Goal: Information Seeking & Learning: Learn about a topic

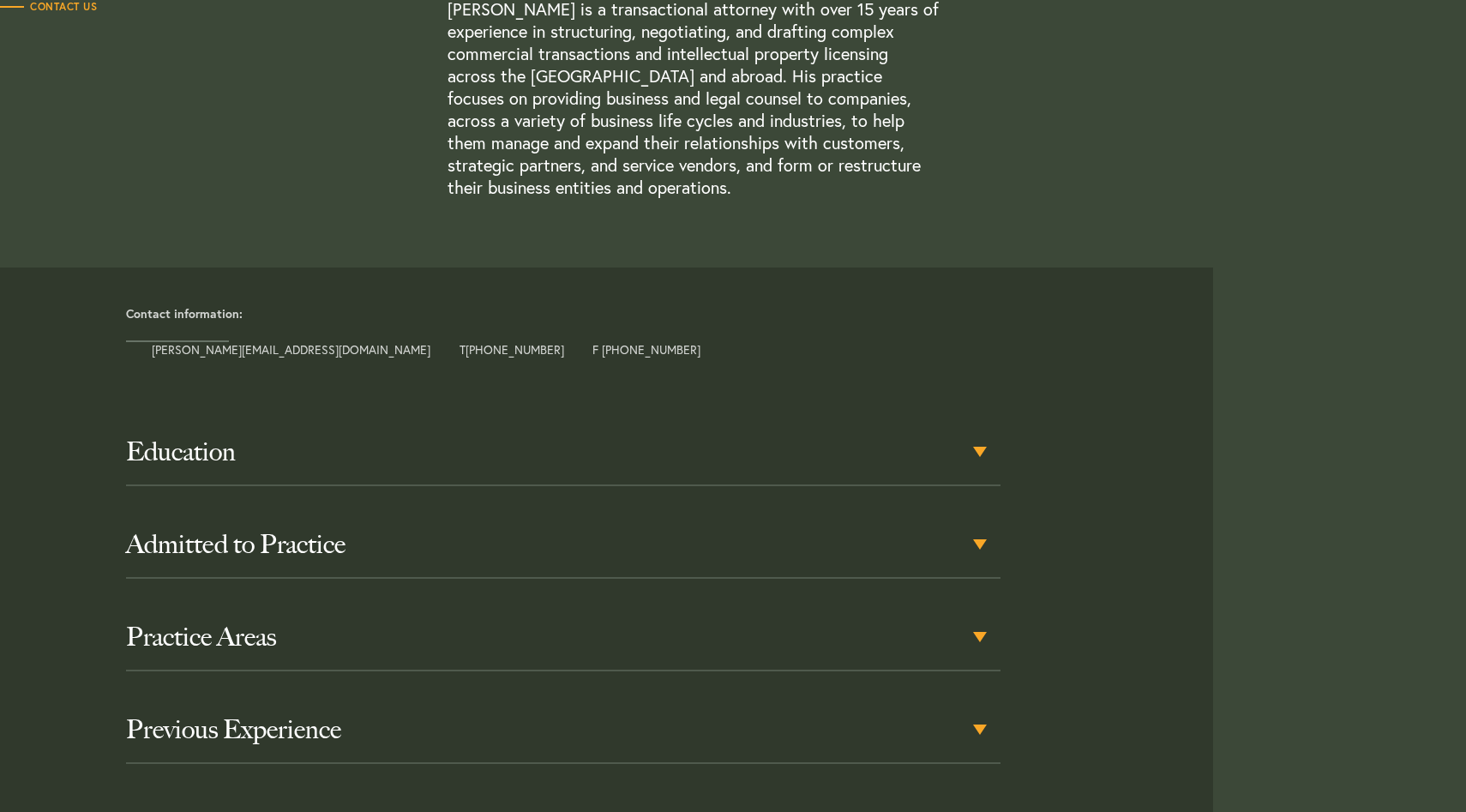
scroll to position [688, 0]
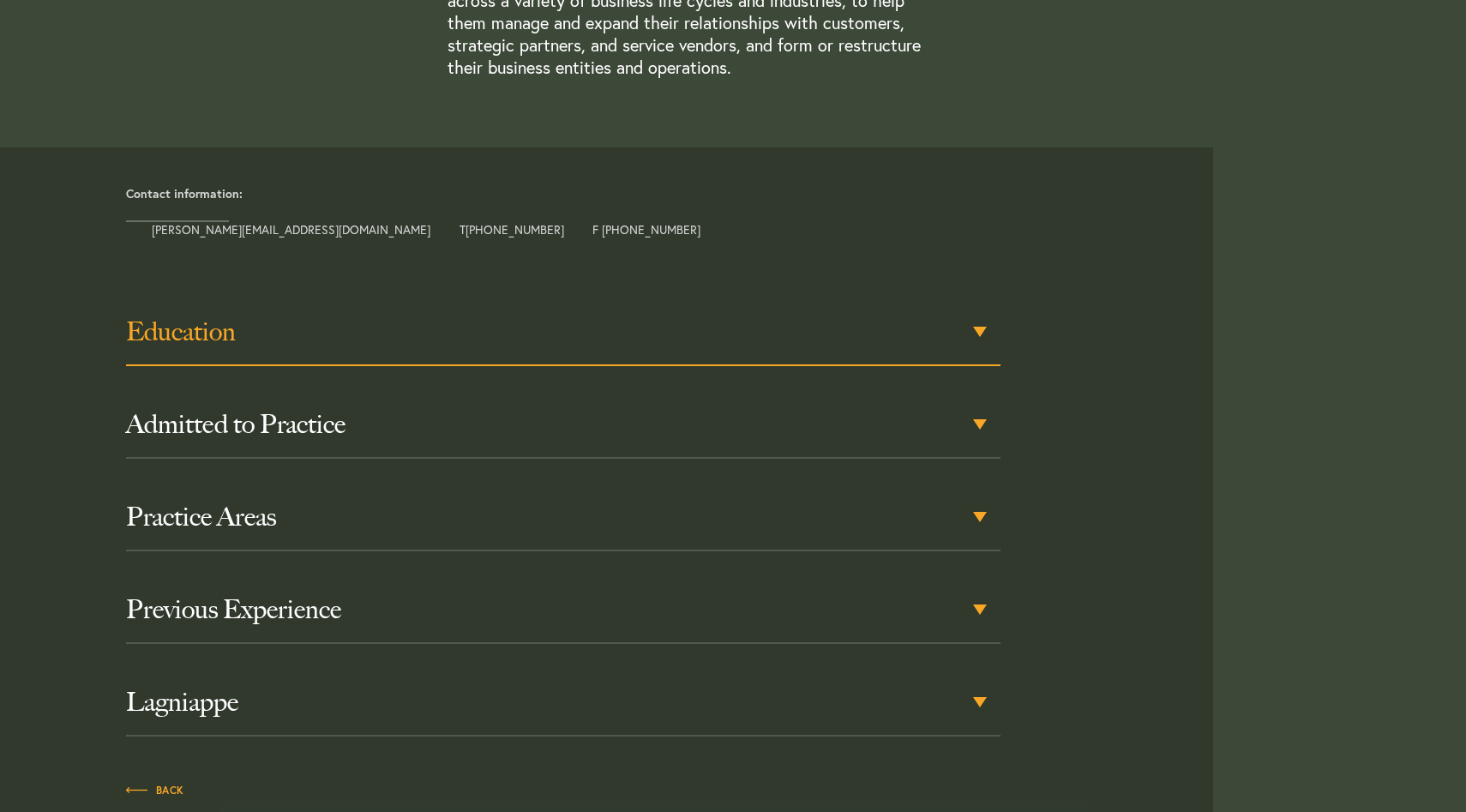
click at [930, 335] on h3 "Education" at bounding box center [563, 332] width 875 height 31
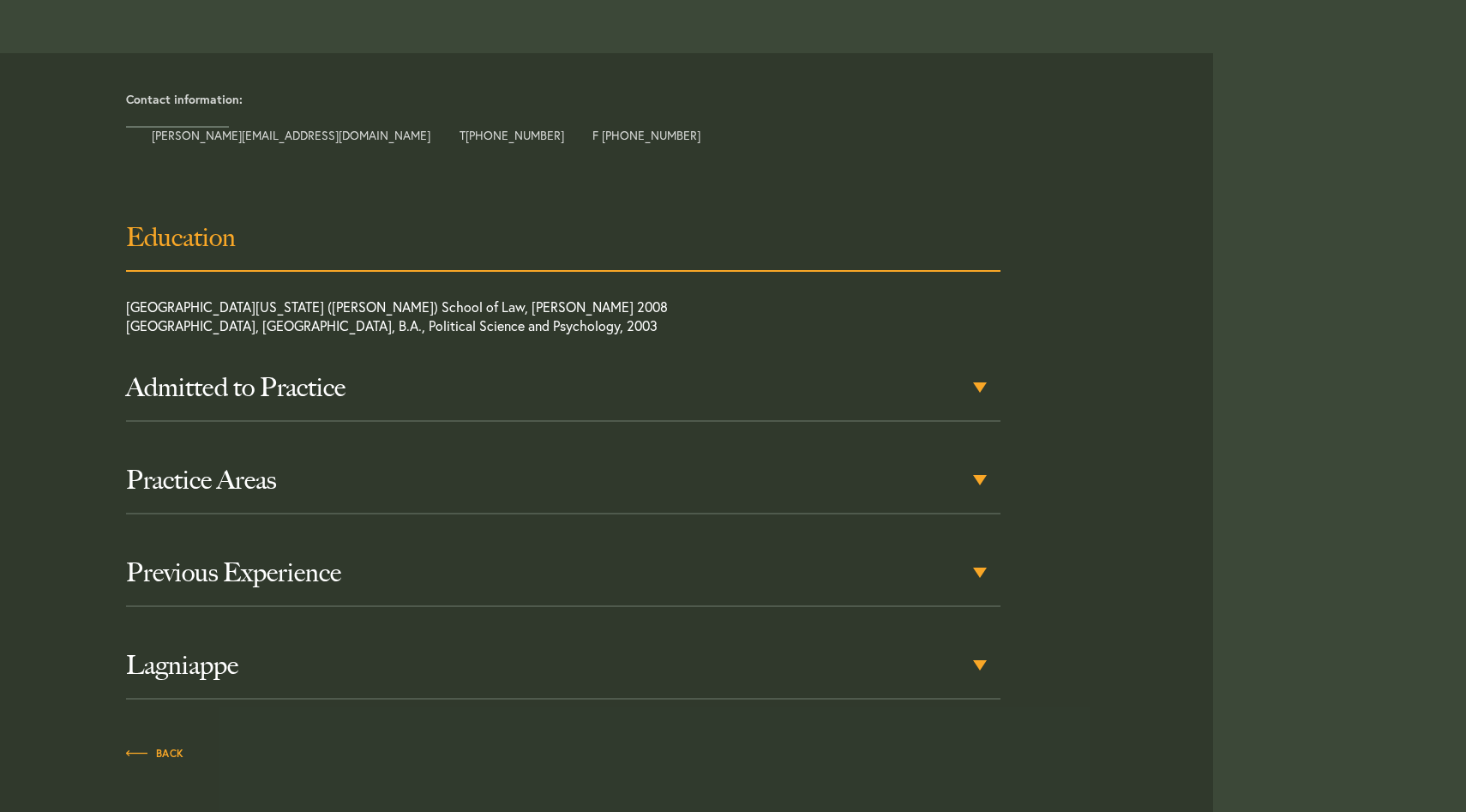
scroll to position [784, 0]
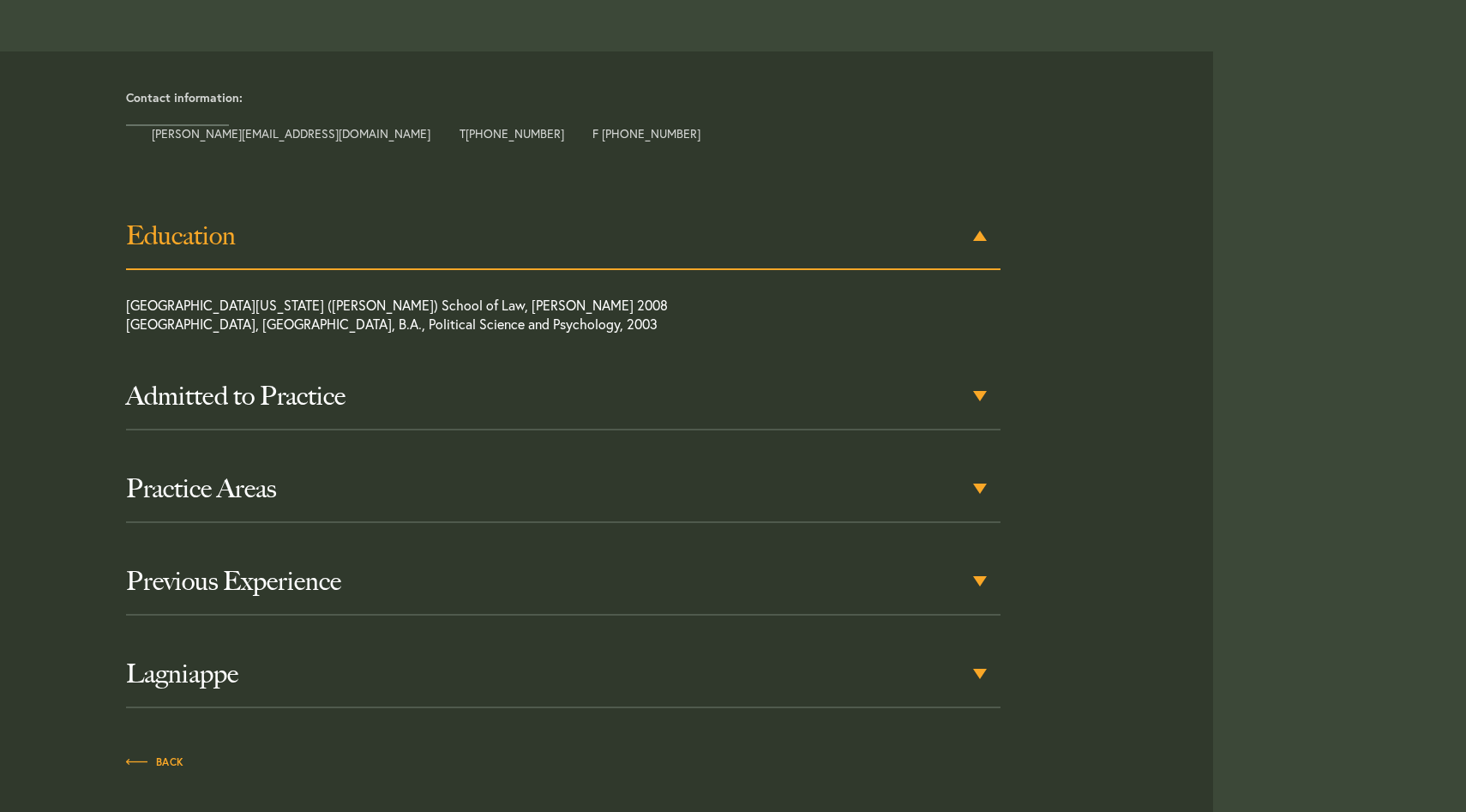
click at [962, 241] on h3 "Education" at bounding box center [563, 236] width 875 height 31
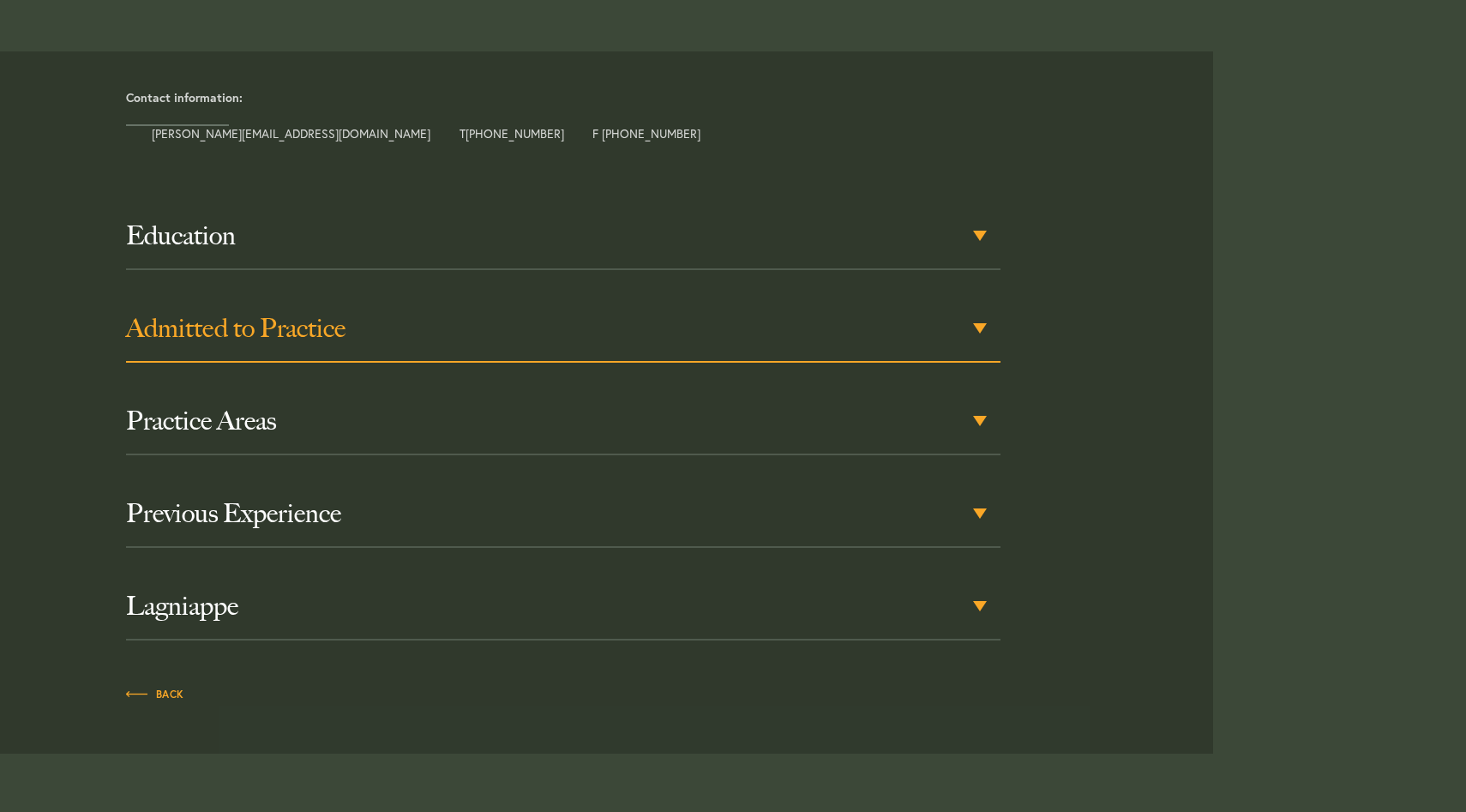
click at [964, 321] on h3 "Admitted to Practice" at bounding box center [563, 328] width 875 height 31
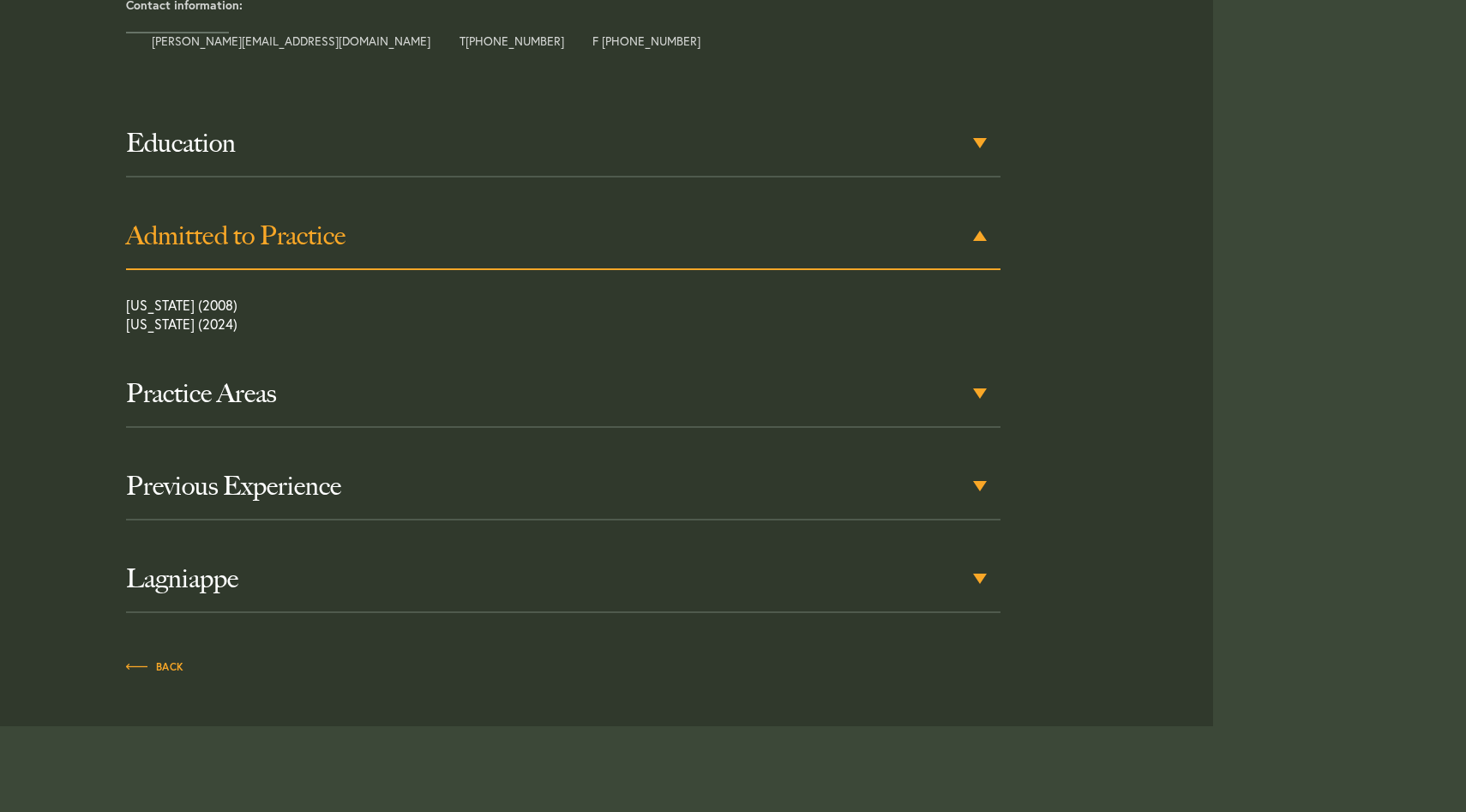
scroll to position [876, 0]
click at [971, 274] on div "Education [GEOGRAPHIC_DATA][US_STATE] ([PERSON_NAME]) School of Law, [PERSON_NA…" at bounding box center [563, 363] width 875 height 505
click at [968, 244] on h3 "Admitted to Practice" at bounding box center [563, 236] width 875 height 31
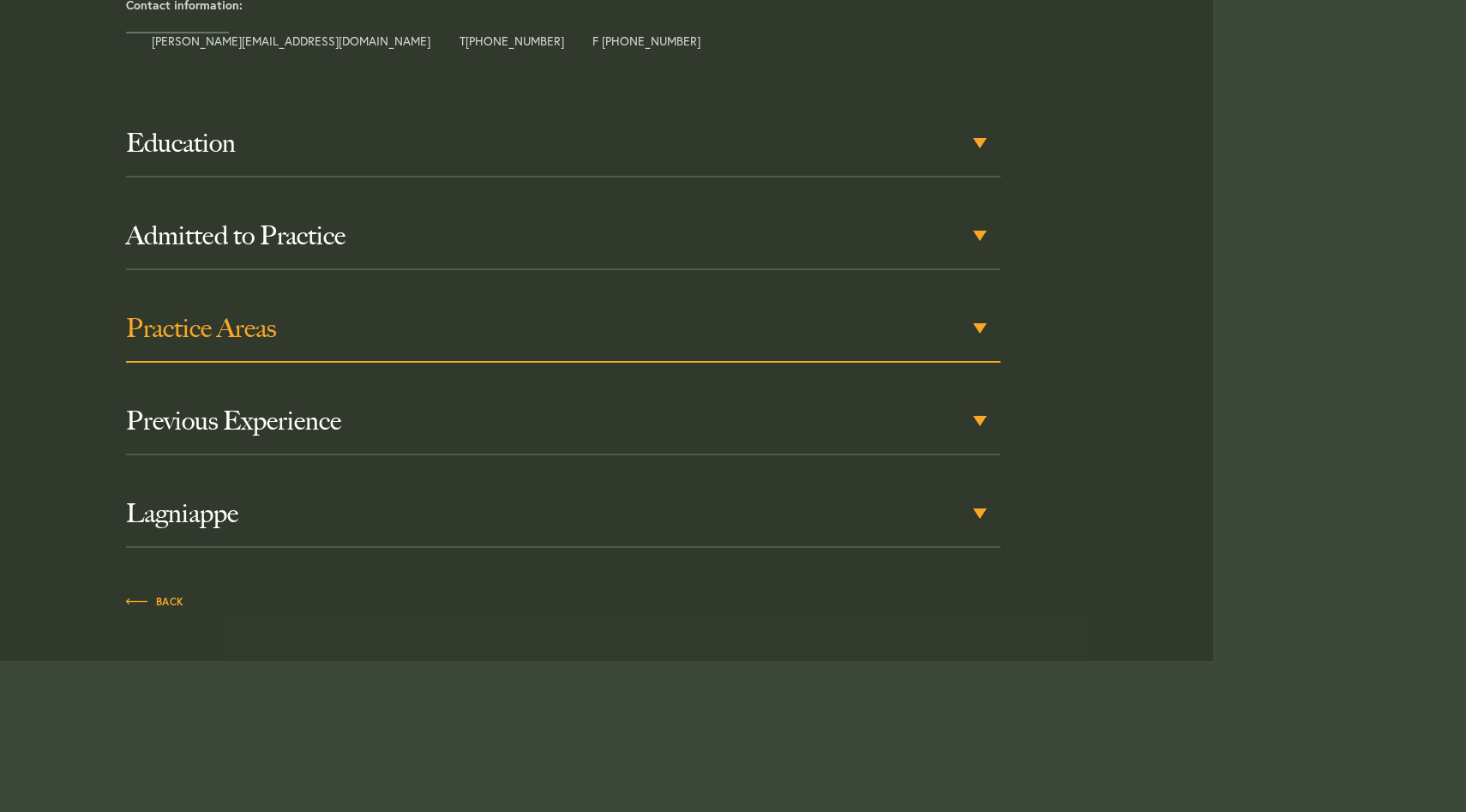
click at [977, 323] on div "Practice Areas" at bounding box center [563, 329] width 875 height 67
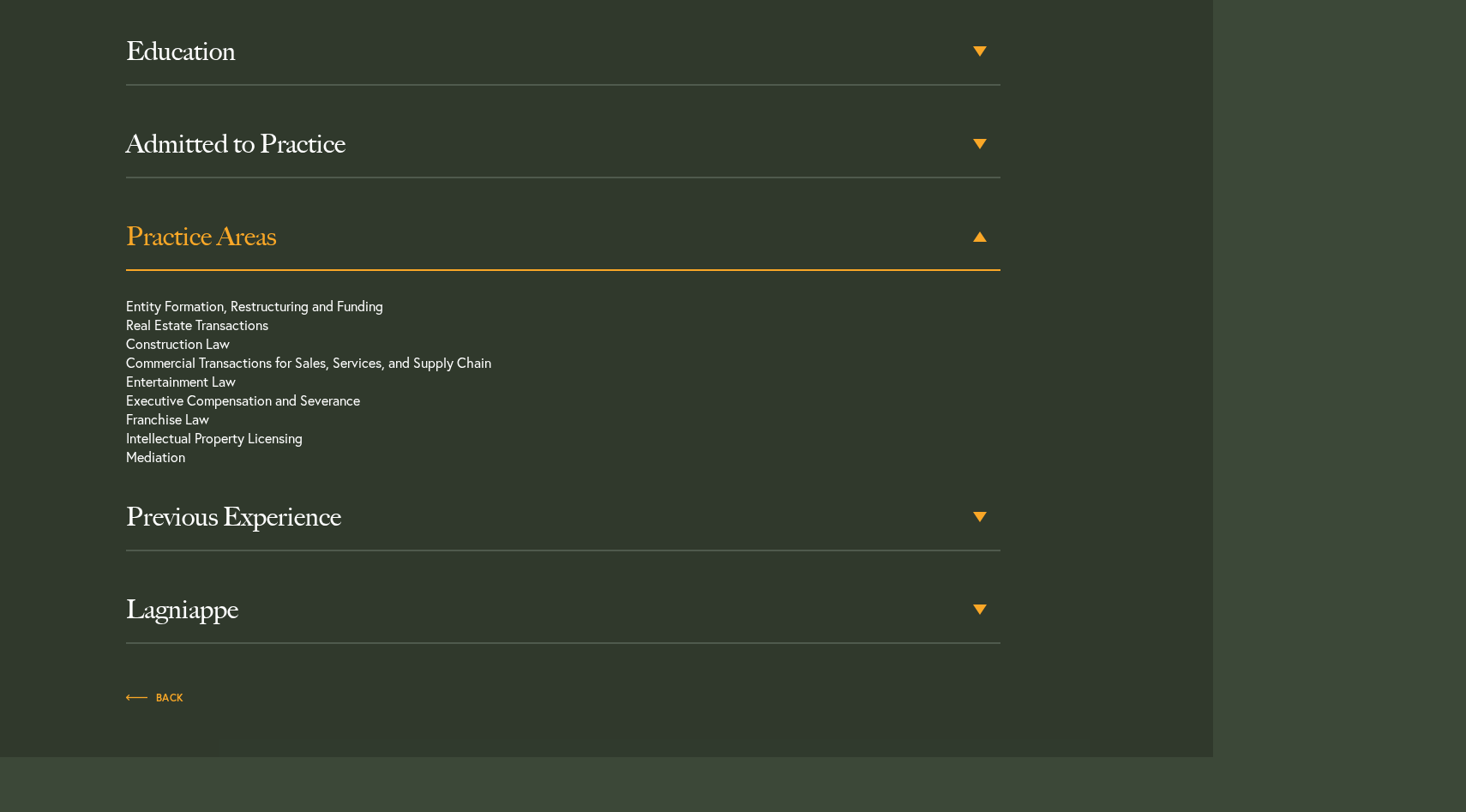
scroll to position [968, 0]
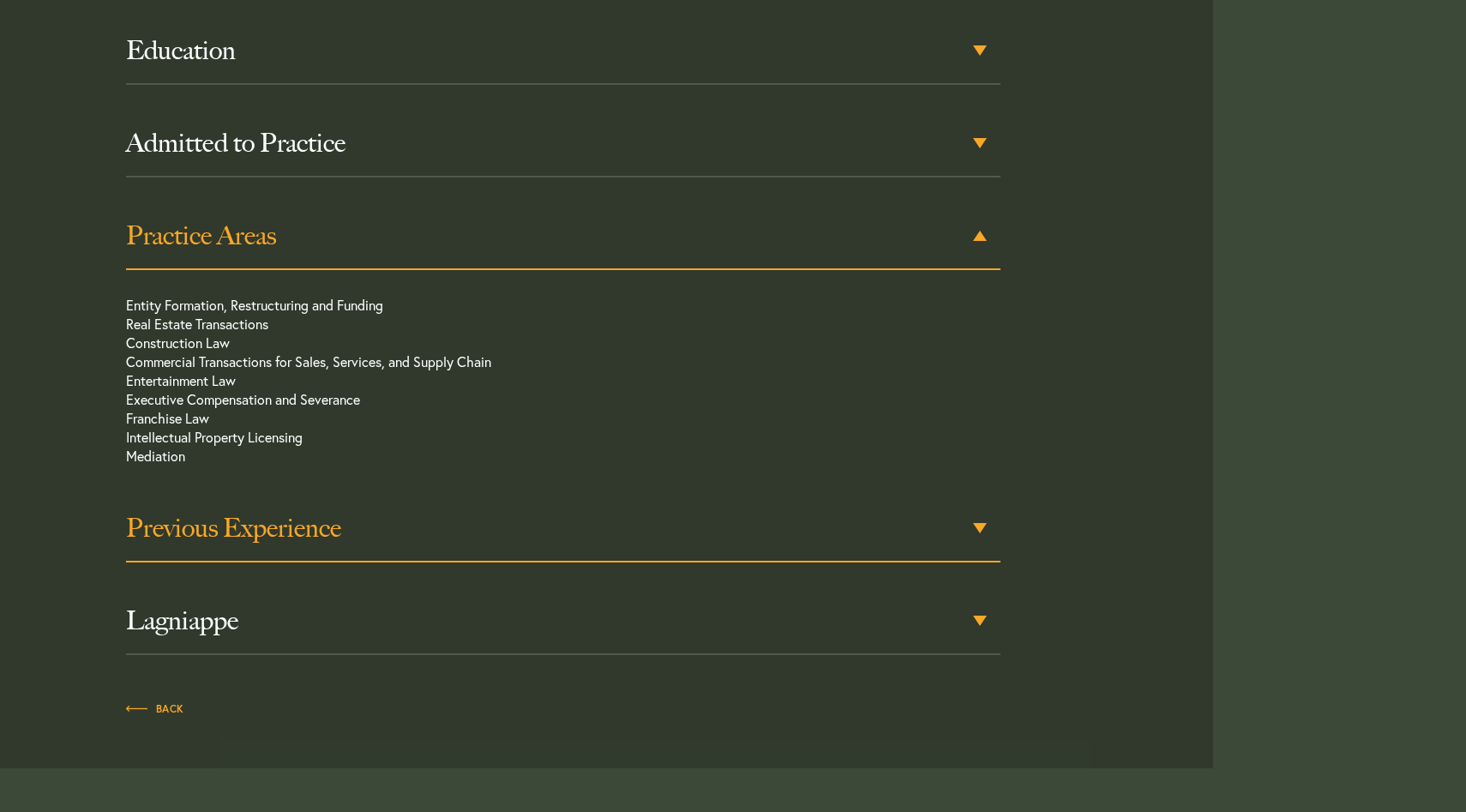
click at [961, 525] on h3 "Previous Experience" at bounding box center [563, 528] width 875 height 31
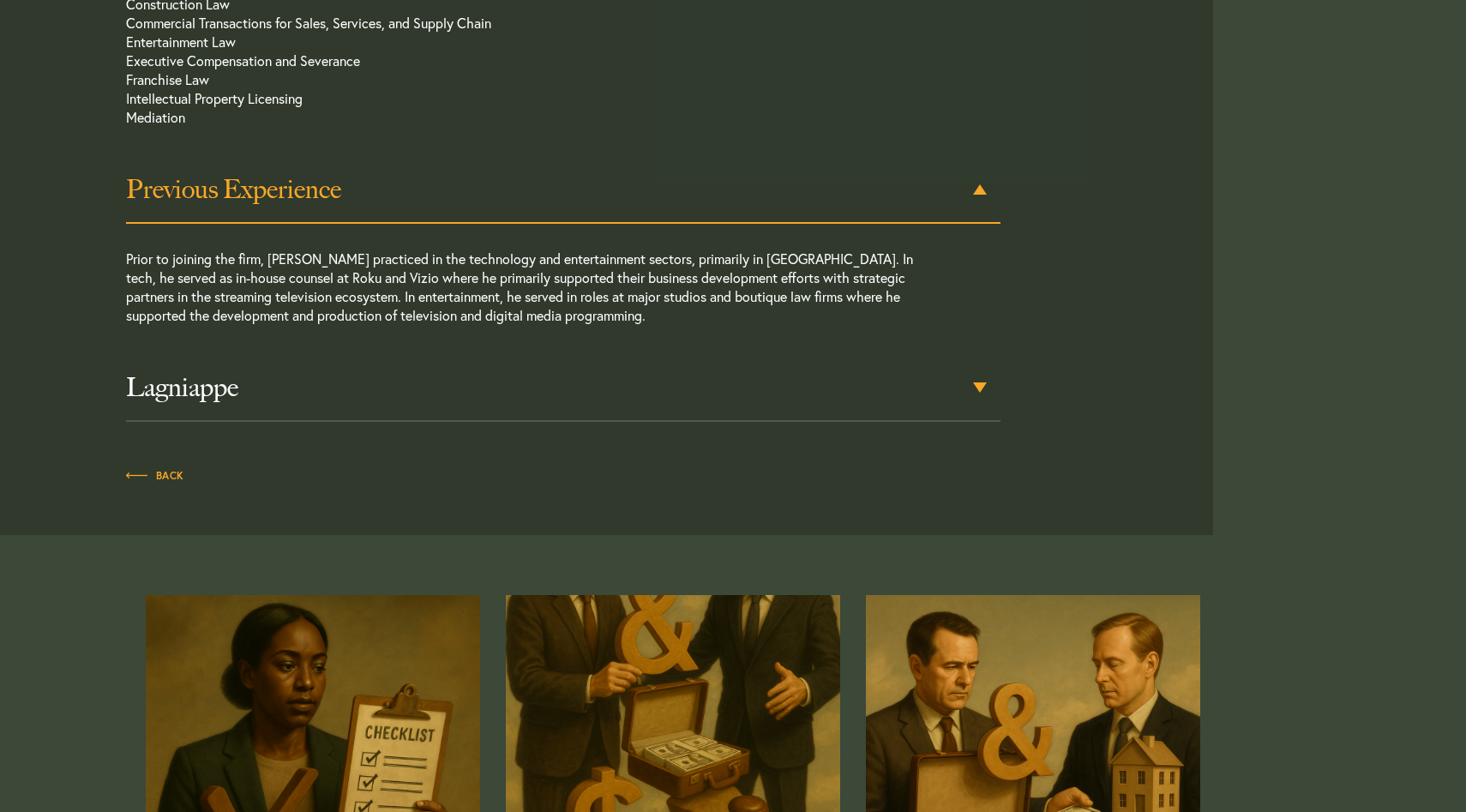
scroll to position [1318, 0]
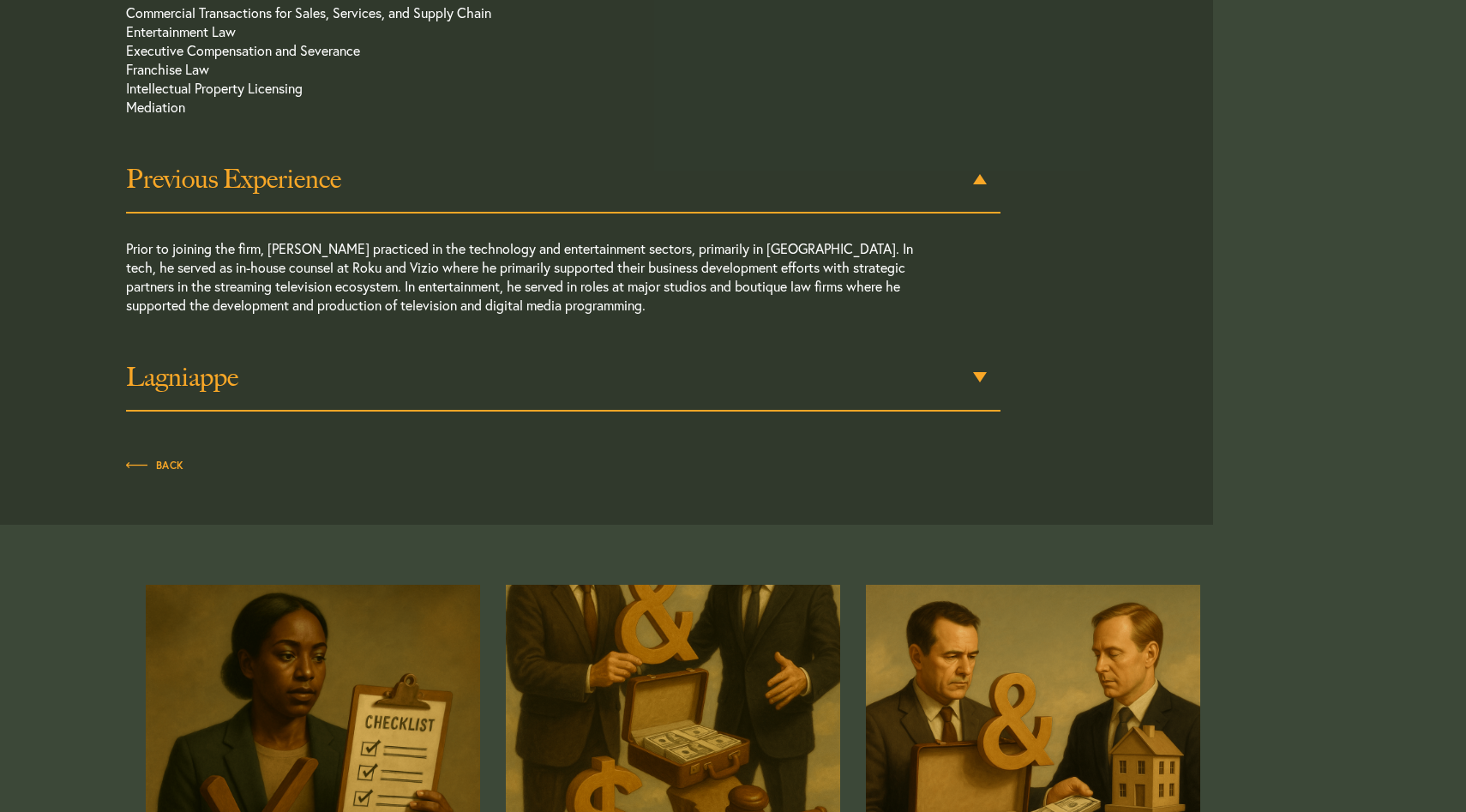
click at [970, 382] on h3 "Lagniappe" at bounding box center [563, 377] width 875 height 31
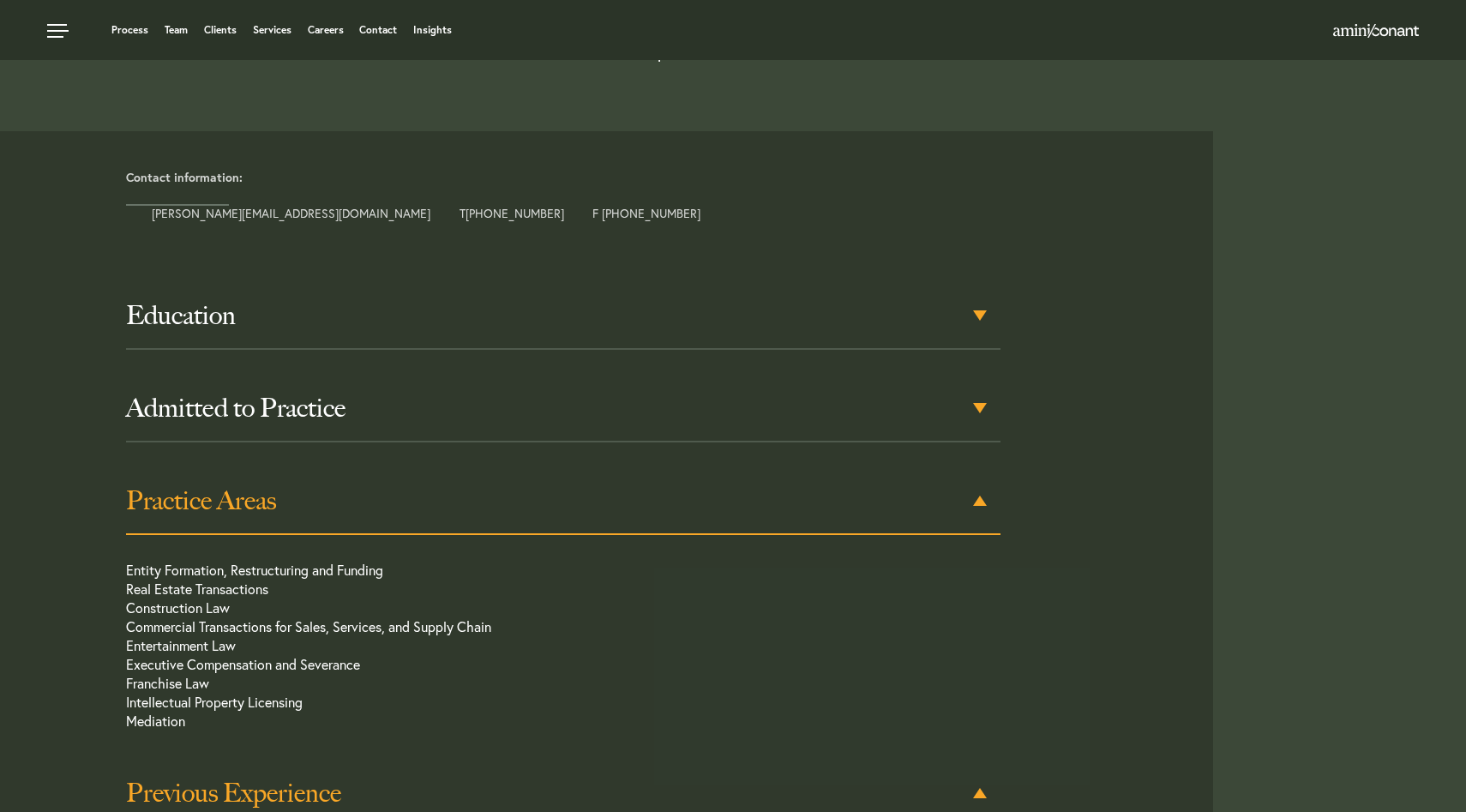
scroll to position [699, 0]
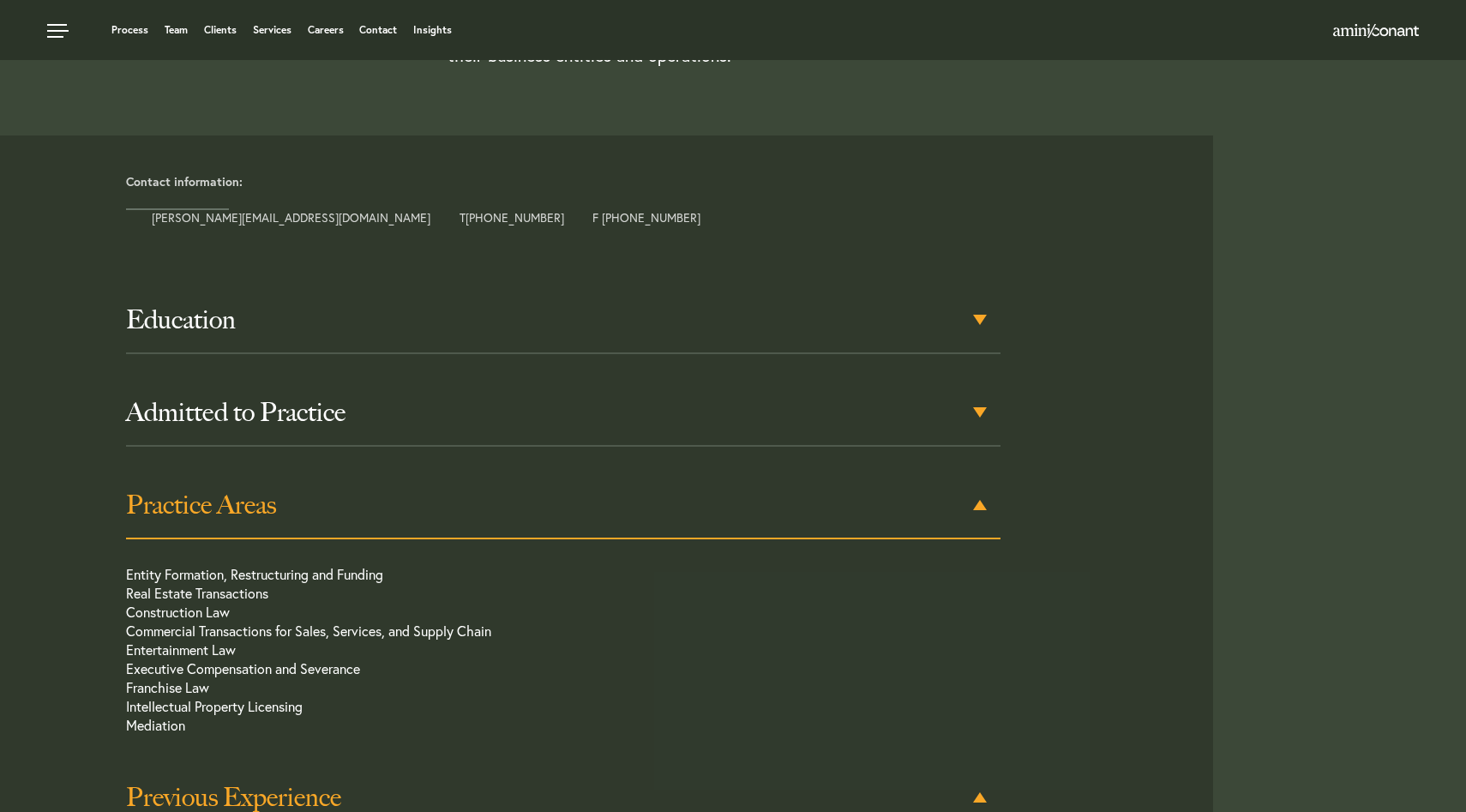
click at [985, 507] on div "Practice Areas" at bounding box center [563, 506] width 875 height 67
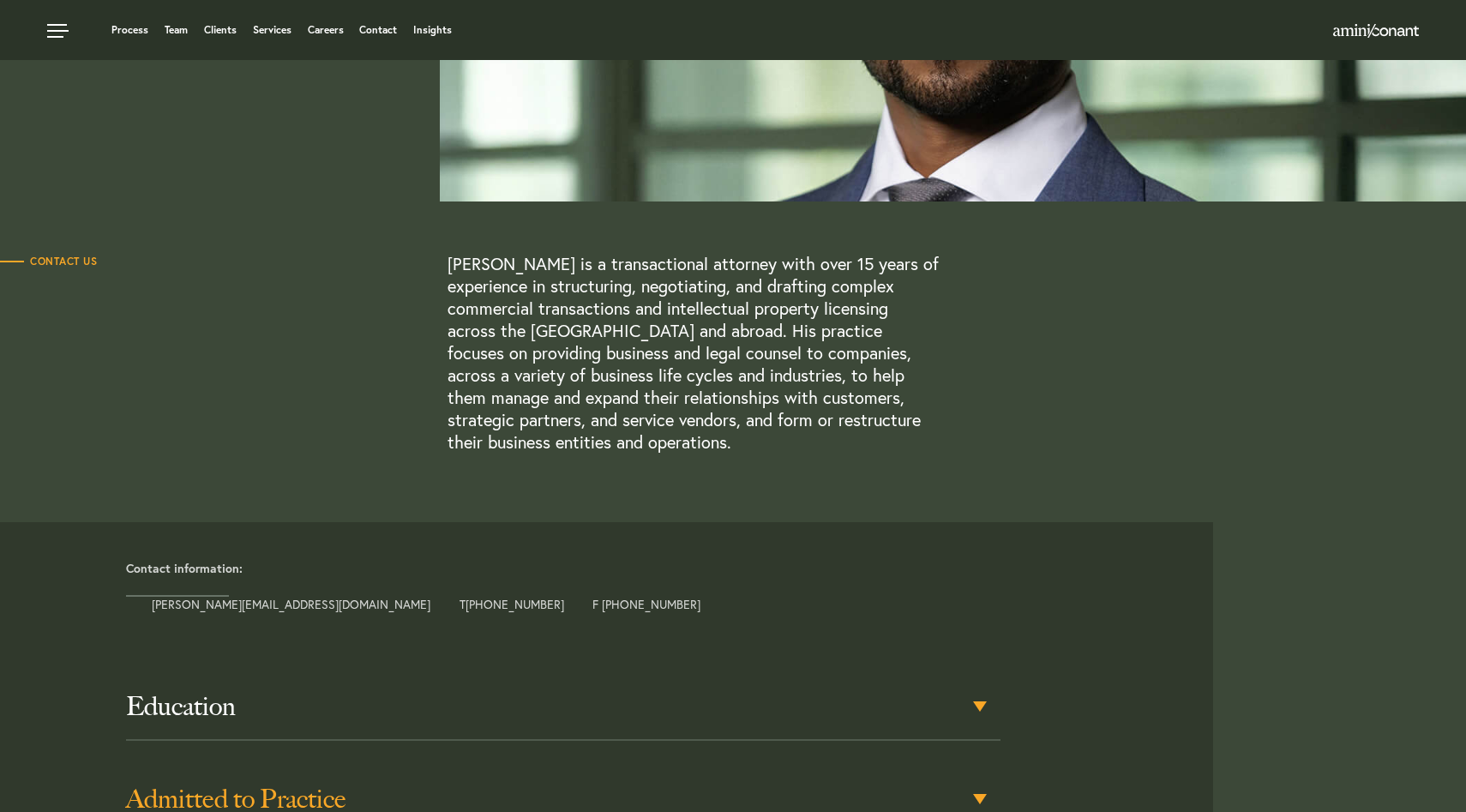
scroll to position [0, 0]
